Goal: Task Accomplishment & Management: Use online tool/utility

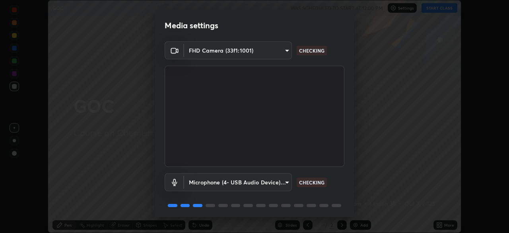
scroll to position [28, 0]
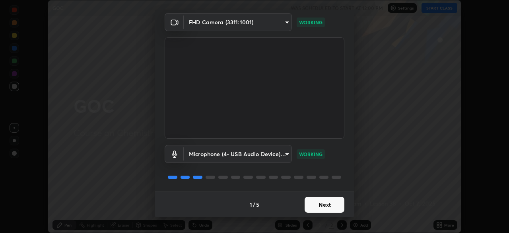
click at [333, 203] on button "Next" at bounding box center [325, 205] width 40 height 16
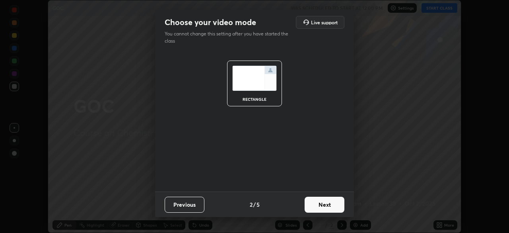
click at [334, 205] on button "Next" at bounding box center [325, 205] width 40 height 16
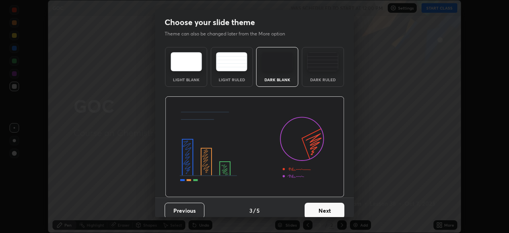
click at [333, 205] on button "Next" at bounding box center [325, 211] width 40 height 16
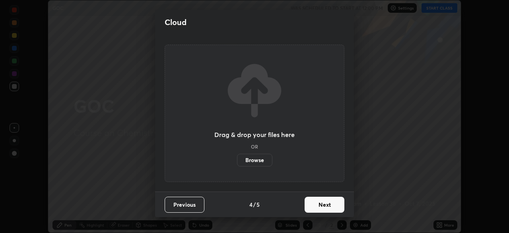
click at [333, 205] on button "Next" at bounding box center [325, 205] width 40 height 16
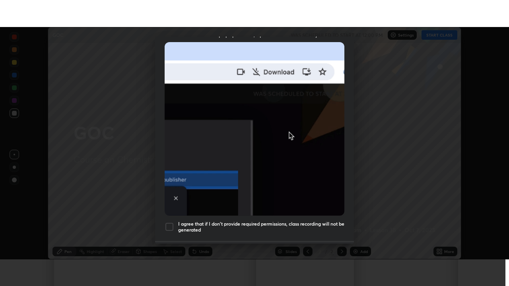
scroll to position [191, 0]
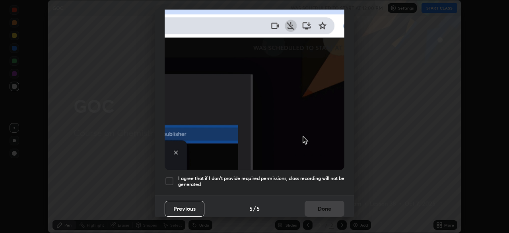
click at [330, 175] on h5 "I agree that if I don't provide required permissions, class recording will not …" at bounding box center [261, 181] width 166 height 12
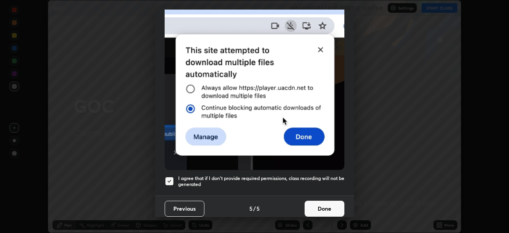
click at [327, 205] on button "Done" at bounding box center [325, 209] width 40 height 16
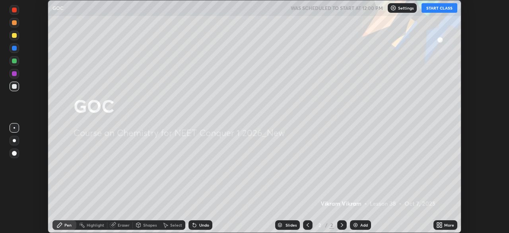
click at [435, 11] on button "START CLASS" at bounding box center [440, 8] width 36 height 10
click at [357, 224] on img at bounding box center [356, 225] width 6 height 6
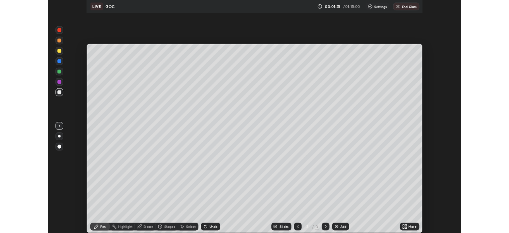
scroll to position [286, 509]
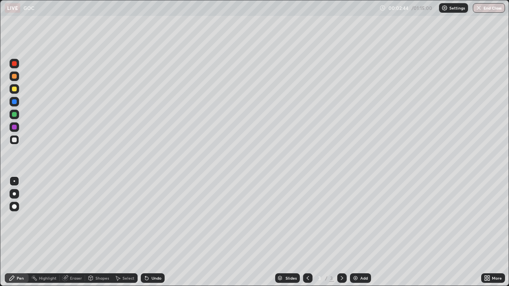
click at [12, 116] on div at bounding box center [14, 114] width 5 height 5
click at [145, 232] on icon at bounding box center [145, 277] width 1 height 1
click at [12, 80] on div at bounding box center [15, 77] width 10 height 10
click at [489, 232] on icon at bounding box center [489, 277] width 2 height 2
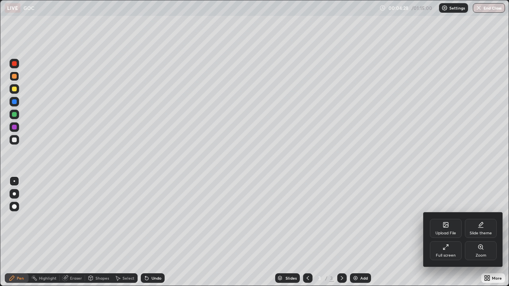
click at [438, 232] on div "Full screen" at bounding box center [446, 251] width 32 height 19
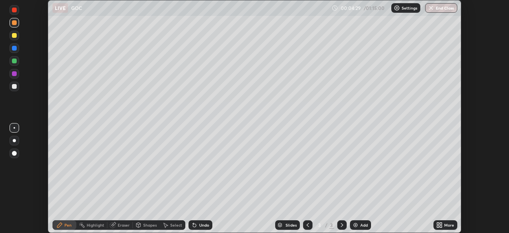
scroll to position [39555, 39279]
click at [201, 227] on div "Undo" at bounding box center [204, 225] width 10 height 4
click at [196, 226] on icon at bounding box center [194, 225] width 6 height 6
click at [355, 224] on img at bounding box center [356, 225] width 6 height 6
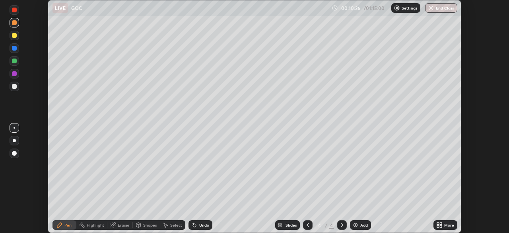
click at [17, 36] on div at bounding box center [15, 36] width 10 height 10
click at [15, 72] on div at bounding box center [14, 73] width 5 height 5
click at [15, 86] on div at bounding box center [14, 86] width 5 height 5
click at [15, 62] on div at bounding box center [14, 60] width 5 height 5
click at [358, 226] on img at bounding box center [356, 225] width 6 height 6
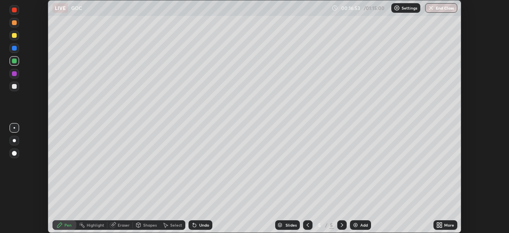
click at [16, 88] on div at bounding box center [14, 86] width 5 height 5
click at [197, 224] on icon at bounding box center [194, 225] width 6 height 6
click at [120, 225] on div "Eraser" at bounding box center [124, 225] width 12 height 4
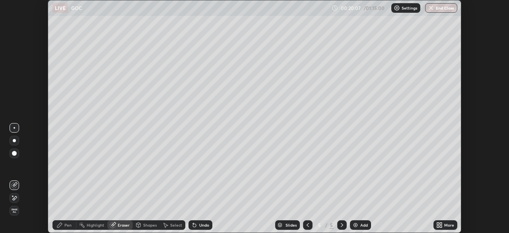
click at [70, 229] on div "Pen" at bounding box center [65, 225] width 24 height 10
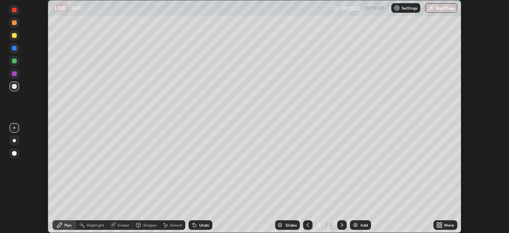
click at [197, 223] on div "Undo" at bounding box center [201, 225] width 24 height 10
click at [204, 225] on div "Undo" at bounding box center [204, 225] width 10 height 4
click at [356, 220] on div "Add" at bounding box center [360, 225] width 21 height 10
click at [198, 224] on div "Undo" at bounding box center [201, 225] width 24 height 10
click at [118, 226] on div "Eraser" at bounding box center [124, 225] width 12 height 4
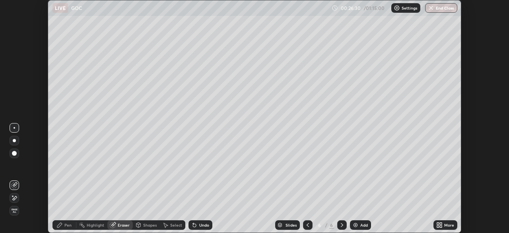
click at [62, 226] on icon at bounding box center [59, 225] width 6 height 6
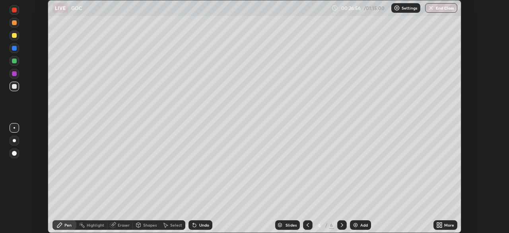
click at [14, 74] on div at bounding box center [14, 73] width 5 height 5
click at [15, 86] on div at bounding box center [14, 86] width 5 height 5
click at [196, 222] on icon at bounding box center [194, 225] width 6 height 6
click at [197, 223] on div "Undo" at bounding box center [201, 225] width 24 height 10
click at [199, 226] on div "Undo" at bounding box center [204, 225] width 10 height 4
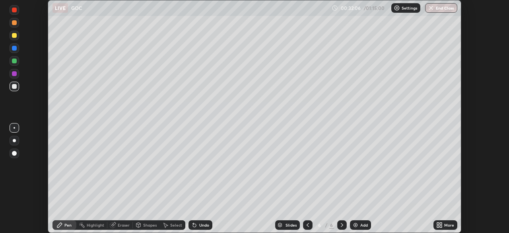
click at [355, 224] on img at bounding box center [356, 225] width 6 height 6
click at [13, 49] on div at bounding box center [14, 48] width 5 height 5
click at [351, 224] on div "Add" at bounding box center [360, 225] width 21 height 10
click at [121, 225] on div "Eraser" at bounding box center [124, 225] width 12 height 4
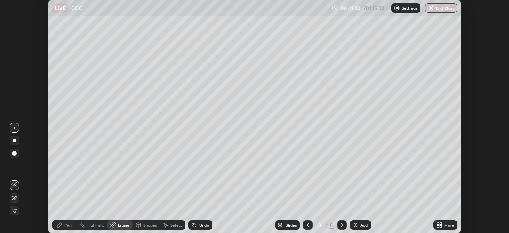
click at [64, 224] on div "Pen" at bounding box center [65, 225] width 24 height 10
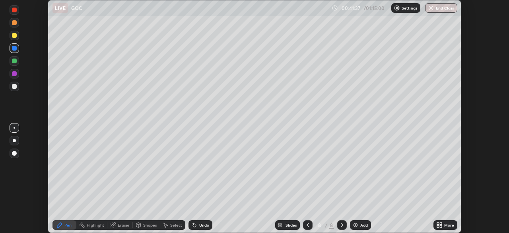
click at [203, 225] on div "Undo" at bounding box center [204, 225] width 10 height 4
click at [199, 226] on div "Undo" at bounding box center [204, 225] width 10 height 4
click at [201, 226] on div "Undo" at bounding box center [204, 225] width 10 height 4
click at [201, 228] on div "Undo" at bounding box center [201, 225] width 24 height 10
click at [11, 87] on div at bounding box center [15, 87] width 10 height 10
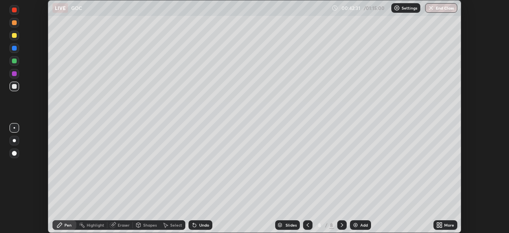
click at [198, 224] on div "Undo" at bounding box center [201, 225] width 24 height 10
click at [195, 225] on icon at bounding box center [194, 225] width 6 height 6
click at [193, 225] on icon at bounding box center [194, 225] width 3 height 3
click at [205, 225] on div "Undo" at bounding box center [204, 225] width 10 height 4
click at [353, 223] on img at bounding box center [356, 225] width 6 height 6
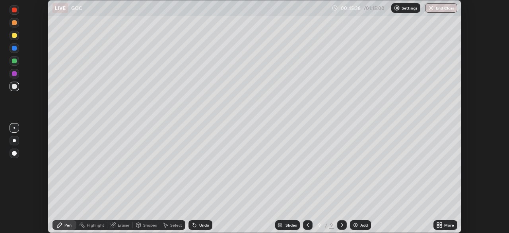
click at [15, 36] on div at bounding box center [14, 35] width 5 height 5
click at [11, 49] on div at bounding box center [15, 48] width 10 height 10
click at [202, 226] on div "Undo" at bounding box center [204, 225] width 10 height 4
click at [12, 23] on div at bounding box center [14, 22] width 5 height 5
click at [16, 85] on div at bounding box center [14, 86] width 5 height 5
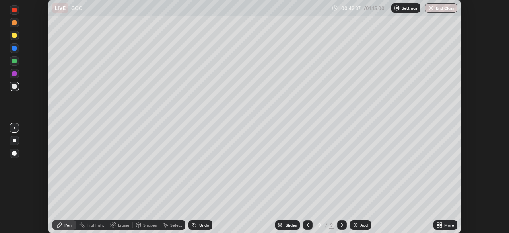
click at [14, 74] on div at bounding box center [14, 73] width 5 height 5
click at [15, 63] on div at bounding box center [14, 60] width 5 height 5
click at [204, 224] on div "Undo" at bounding box center [204, 225] width 10 height 4
click at [12, 49] on div at bounding box center [14, 48] width 5 height 5
click at [356, 223] on img at bounding box center [356, 225] width 6 height 6
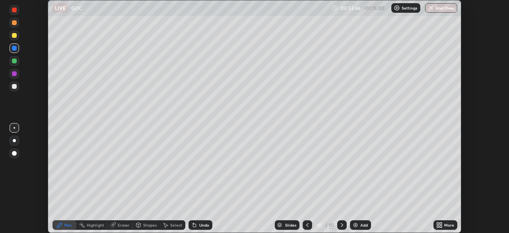
click at [14, 36] on div at bounding box center [14, 35] width 5 height 5
click at [16, 86] on div at bounding box center [14, 86] width 5 height 5
click at [198, 224] on div "Undo" at bounding box center [201, 225] width 24 height 10
click at [14, 60] on div at bounding box center [14, 60] width 5 height 5
click at [18, 88] on div at bounding box center [15, 87] width 10 height 10
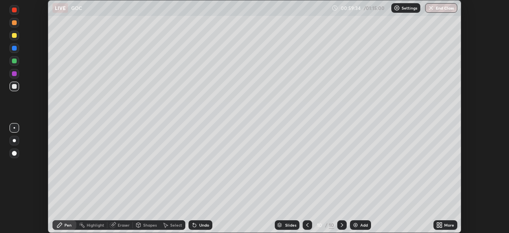
click at [356, 225] on img at bounding box center [356, 225] width 6 height 6
click at [197, 227] on icon at bounding box center [194, 225] width 6 height 6
click at [356, 224] on img at bounding box center [356, 225] width 6 height 6
click at [12, 37] on div at bounding box center [14, 35] width 5 height 5
click at [207, 223] on div "Undo" at bounding box center [204, 225] width 10 height 4
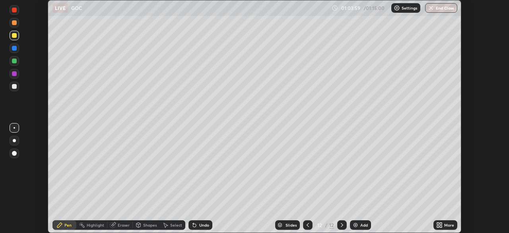
click at [204, 221] on div "Undo" at bounding box center [201, 225] width 24 height 10
click at [204, 220] on div "Undo" at bounding box center [201, 225] width 24 height 10
click at [200, 224] on div "Undo" at bounding box center [204, 225] width 10 height 4
click at [206, 226] on div "Undo" at bounding box center [204, 225] width 10 height 4
click at [304, 226] on div at bounding box center [308, 225] width 10 height 10
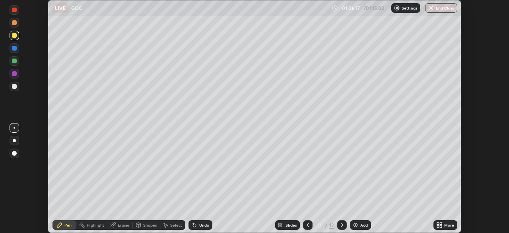
click at [341, 225] on icon at bounding box center [342, 225] width 6 height 6
click at [351, 225] on div "Add" at bounding box center [360, 225] width 21 height 10
click at [201, 224] on div "Undo" at bounding box center [204, 225] width 10 height 4
click at [203, 224] on div "Undo" at bounding box center [204, 225] width 10 height 4
click at [203, 220] on div "Undo" at bounding box center [201, 225] width 24 height 10
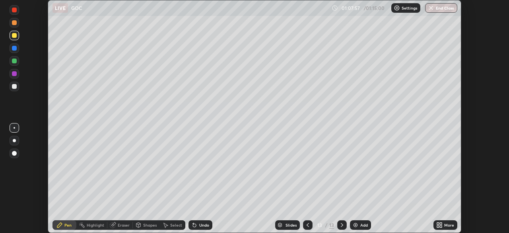
click at [13, 59] on div at bounding box center [14, 60] width 5 height 5
click at [198, 222] on div "Undo" at bounding box center [201, 225] width 24 height 10
click at [355, 225] on img at bounding box center [356, 225] width 6 height 6
click at [197, 225] on div "Undo" at bounding box center [201, 225] width 24 height 10
click at [196, 224] on icon at bounding box center [194, 225] width 6 height 6
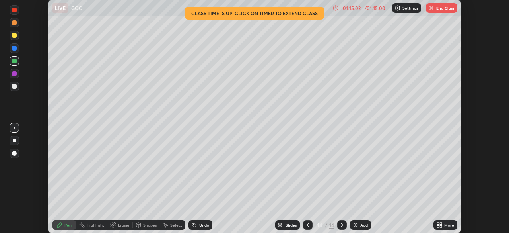
click at [199, 227] on div "Undo" at bounding box center [204, 225] width 10 height 4
click at [201, 226] on div "Undo" at bounding box center [204, 225] width 10 height 4
click at [201, 225] on div "Undo" at bounding box center [204, 225] width 10 height 4
click at [202, 224] on div "Undo" at bounding box center [204, 225] width 10 height 4
click at [199, 226] on div "Undo" at bounding box center [204, 225] width 10 height 4
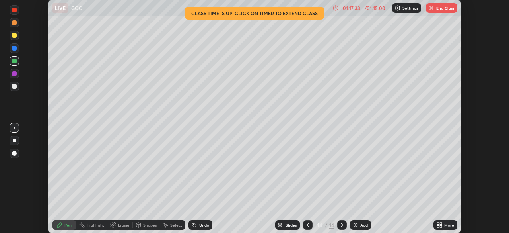
click at [199, 227] on div "Undo" at bounding box center [204, 225] width 10 height 4
click at [201, 223] on div "Undo" at bounding box center [204, 225] width 10 height 4
click at [201, 225] on div "Undo" at bounding box center [204, 225] width 10 height 4
click at [205, 225] on div "Undo" at bounding box center [204, 225] width 10 height 4
click at [206, 226] on div "Undo" at bounding box center [204, 225] width 10 height 4
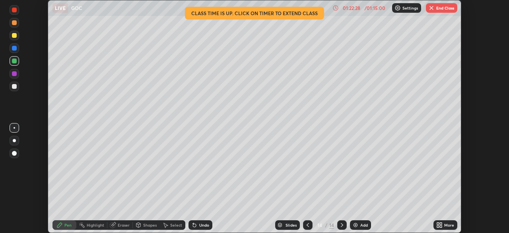
click at [438, 8] on button "End Class" at bounding box center [441, 8] width 31 height 10
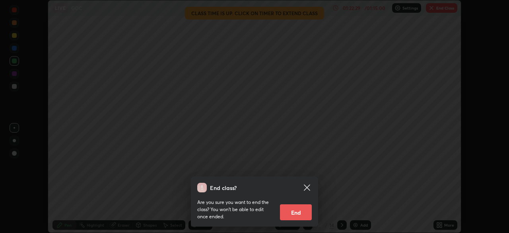
click at [303, 214] on button "End" at bounding box center [296, 212] width 32 height 16
